Goal: Information Seeking & Learning: Check status

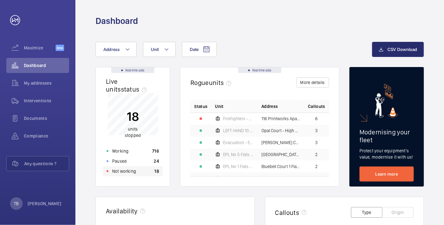
click at [136, 172] on div "Not working 18" at bounding box center [133, 171] width 60 height 10
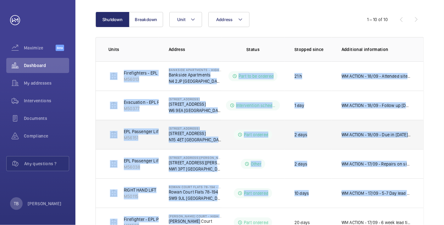
scroll to position [215, 0]
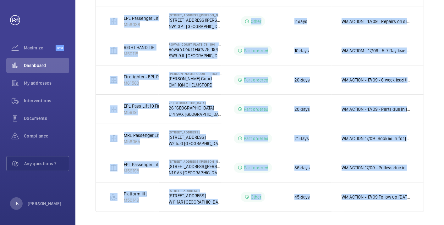
drag, startPoint x: 96, startPoint y: 79, endPoint x: 444, endPoint y: 194, distance: 366.6
click at [444, 194] on html "Your request has been sent. We will contact you soon. Maximize Beta Dashboard M…" at bounding box center [222, 112] width 444 height 225
copy tbody "Firefighters - EPL Passenger Lift M56013 Bankside Apartments - High Risk Buildi…"
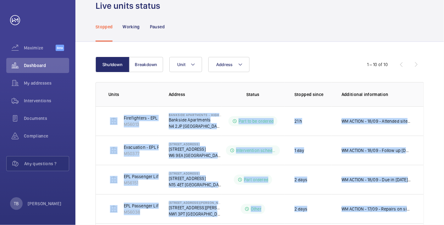
scroll to position [0, 0]
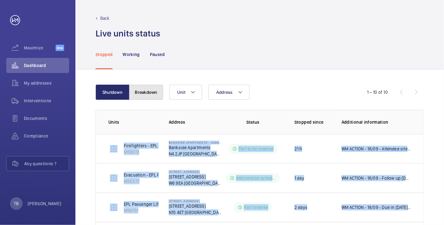
click at [145, 89] on button "Breakdown" at bounding box center [146, 92] width 34 height 15
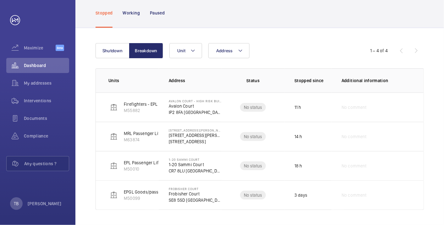
scroll to position [40, 0]
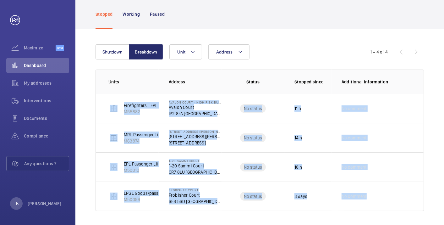
drag, startPoint x: 103, startPoint y: 105, endPoint x: 412, endPoint y: 213, distance: 327.2
click at [412, 213] on div "Shutdown Breakdown Address Unit 1 – 4 of 4 Units Address Status Stopped since A…" at bounding box center [259, 127] width 369 height 197
copy tbody "Firefighters - EPL Passenger Lift No 1 M55882 Avalon Court - High Risk Building…"
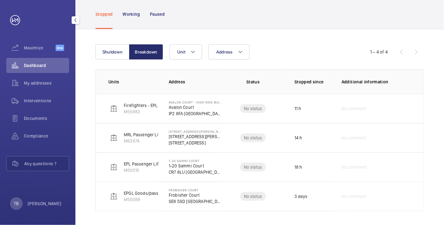
click at [35, 64] on span "Dashboard" at bounding box center [46, 65] width 45 height 6
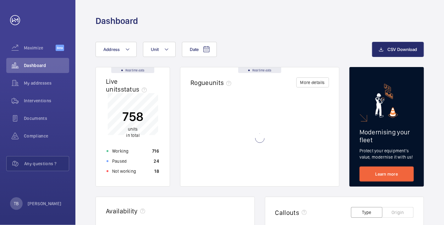
click at [300, 44] on div "Date Address Unit" at bounding box center [234, 49] width 277 height 15
